Goal: Navigation & Orientation: Understand site structure

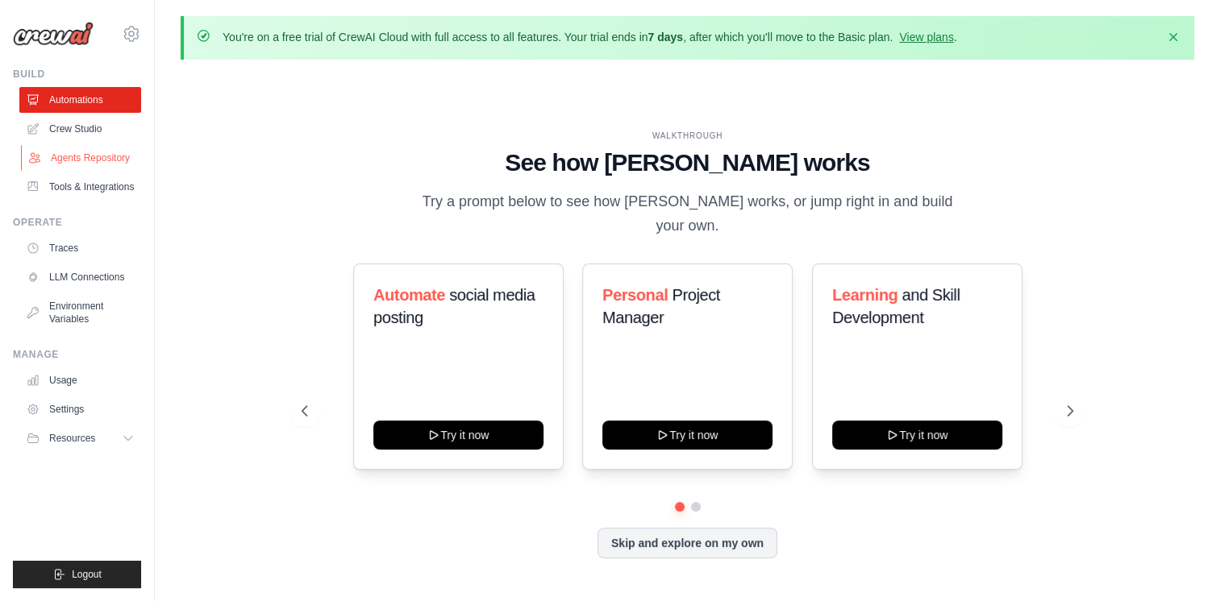
click at [81, 163] on link "Agents Repository" at bounding box center [82, 158] width 122 height 26
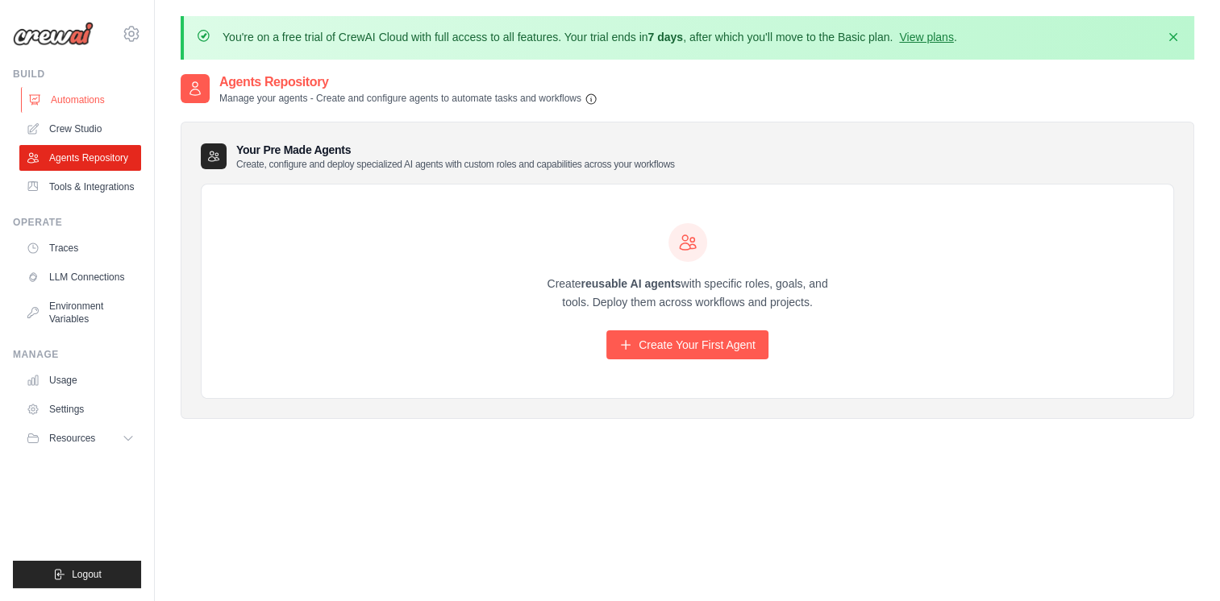
click at [61, 96] on link "Automations" at bounding box center [82, 100] width 122 height 26
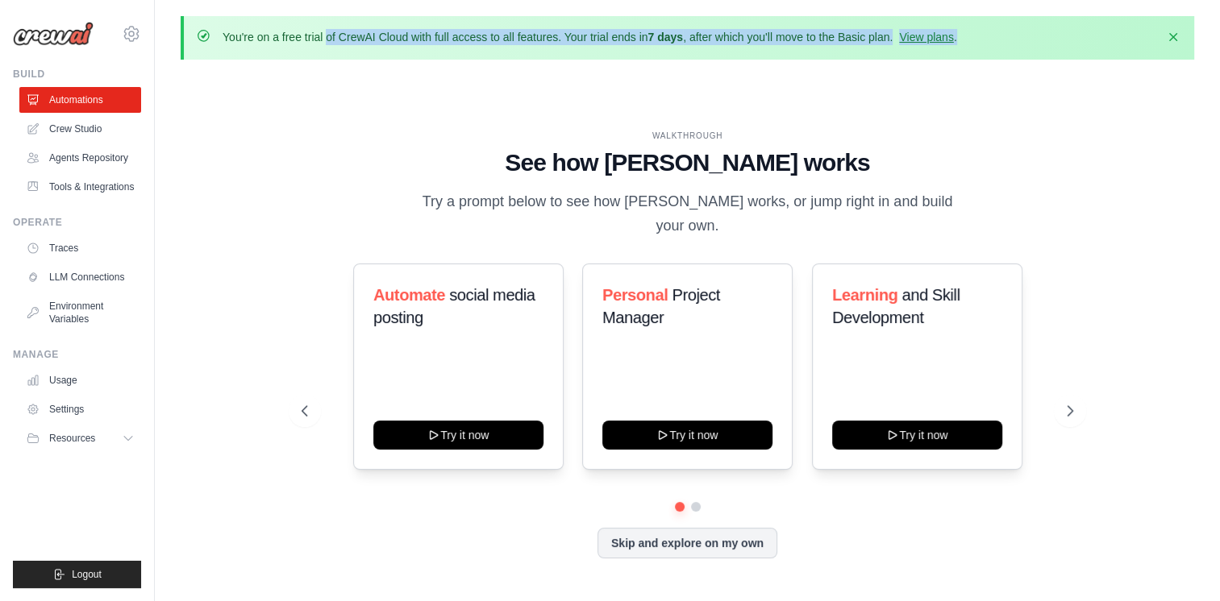
drag, startPoint x: 223, startPoint y: 36, endPoint x: 978, endPoint y: 47, distance: 754.5
click at [978, 47] on div "You're on a free trial of CrewAI Cloud with full access to all features. Your t…" at bounding box center [687, 38] width 1013 height 44
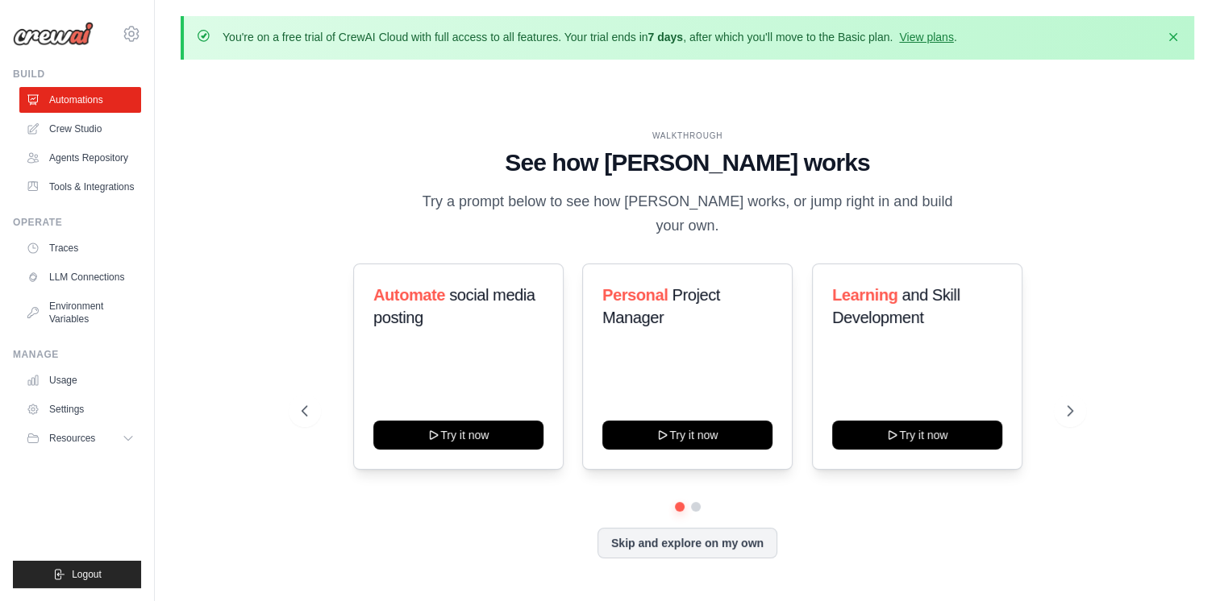
drag, startPoint x: 978, startPoint y: 47, endPoint x: 962, endPoint y: 66, distance: 25.2
click at [965, 63] on div "You're on a free trial of CrewAI Cloud with full access to all features. Your t…" at bounding box center [687, 328] width 1065 height 625
click at [84, 130] on link "Crew Studio" at bounding box center [82, 129] width 122 height 26
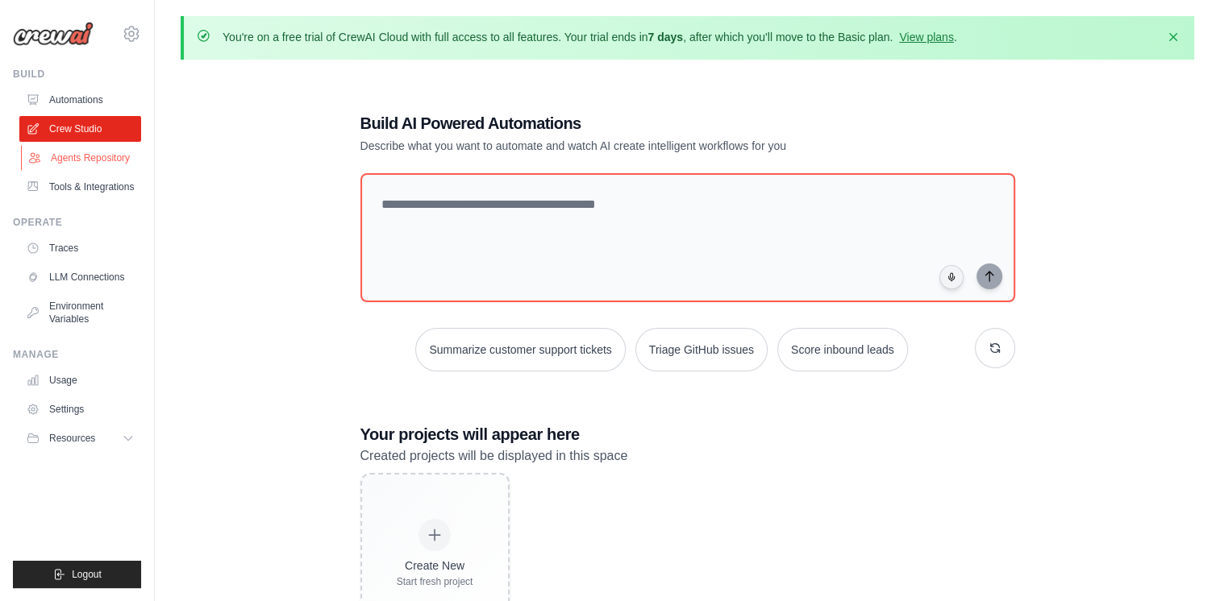
click at [90, 168] on link "Agents Repository" at bounding box center [82, 158] width 122 height 26
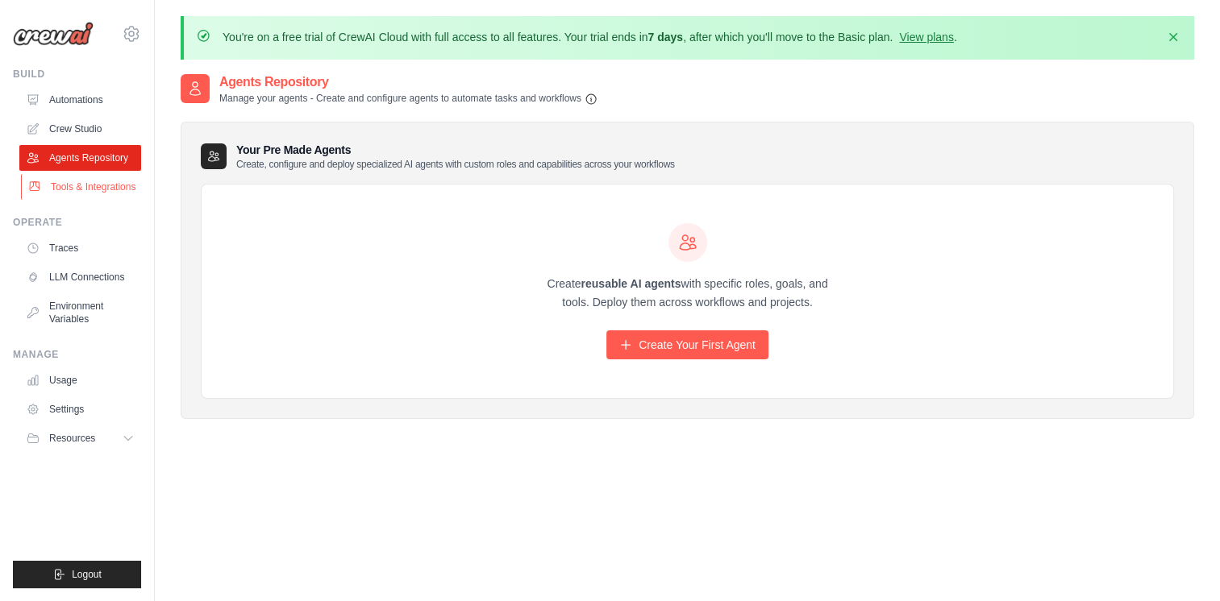
click at [90, 189] on link "Tools & Integrations" at bounding box center [82, 187] width 122 height 26
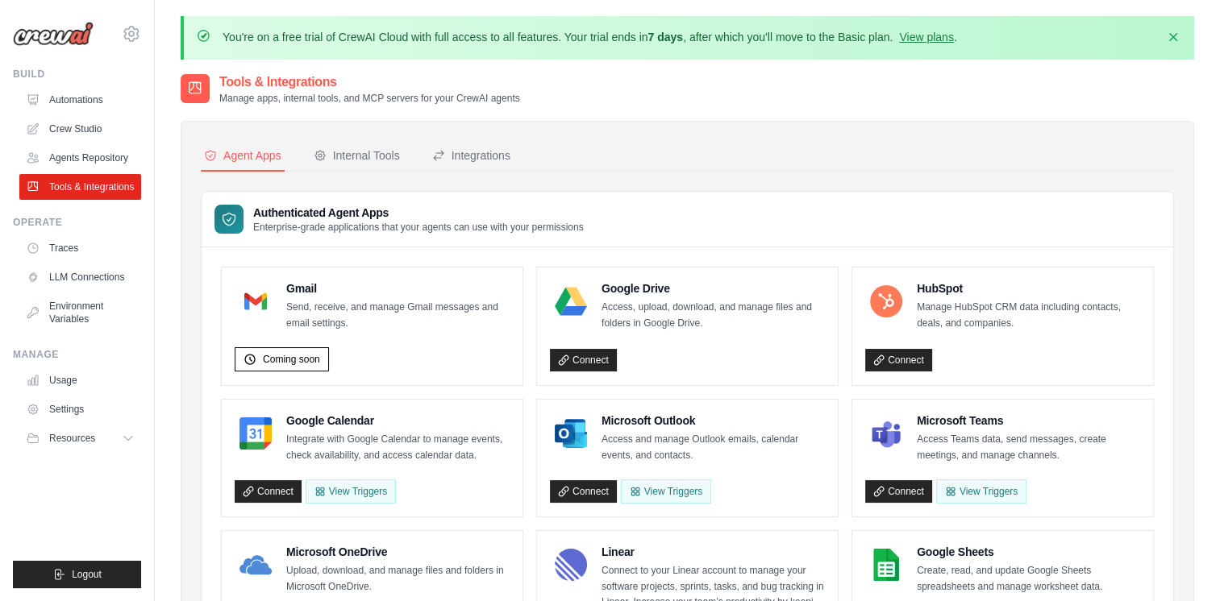
click at [992, 92] on div "Tools & Integrations Manage apps, internal tools, and MCP servers for your Crew…" at bounding box center [687, 89] width 1013 height 32
drag, startPoint x: 301, startPoint y: 36, endPoint x: 604, endPoint y: 35, distance: 303.1
click at [604, 35] on p "You're on a free trial of CrewAI Cloud with full access to all features. Your t…" at bounding box center [589, 37] width 734 height 16
